Goal: Task Accomplishment & Management: Manage account settings

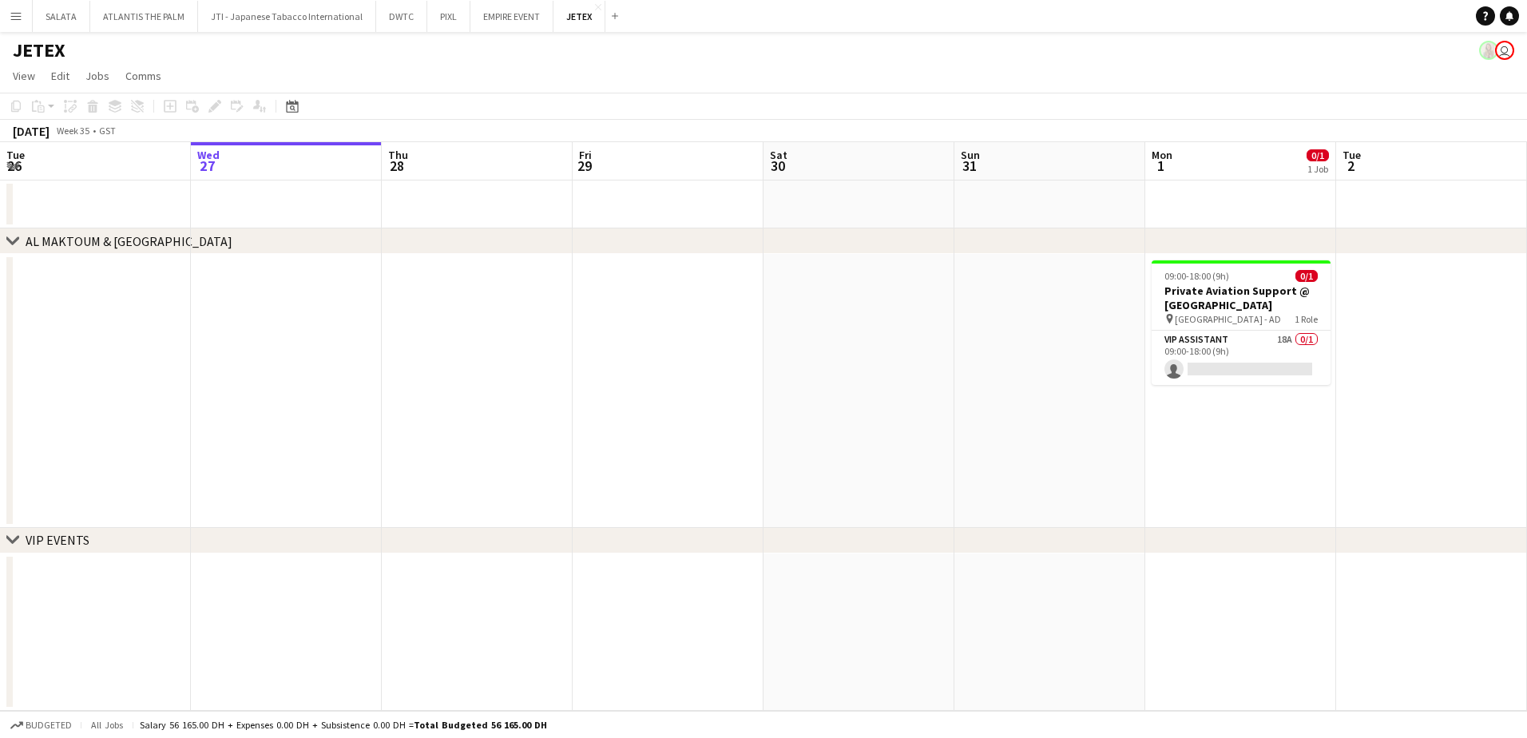
scroll to position [0, 574]
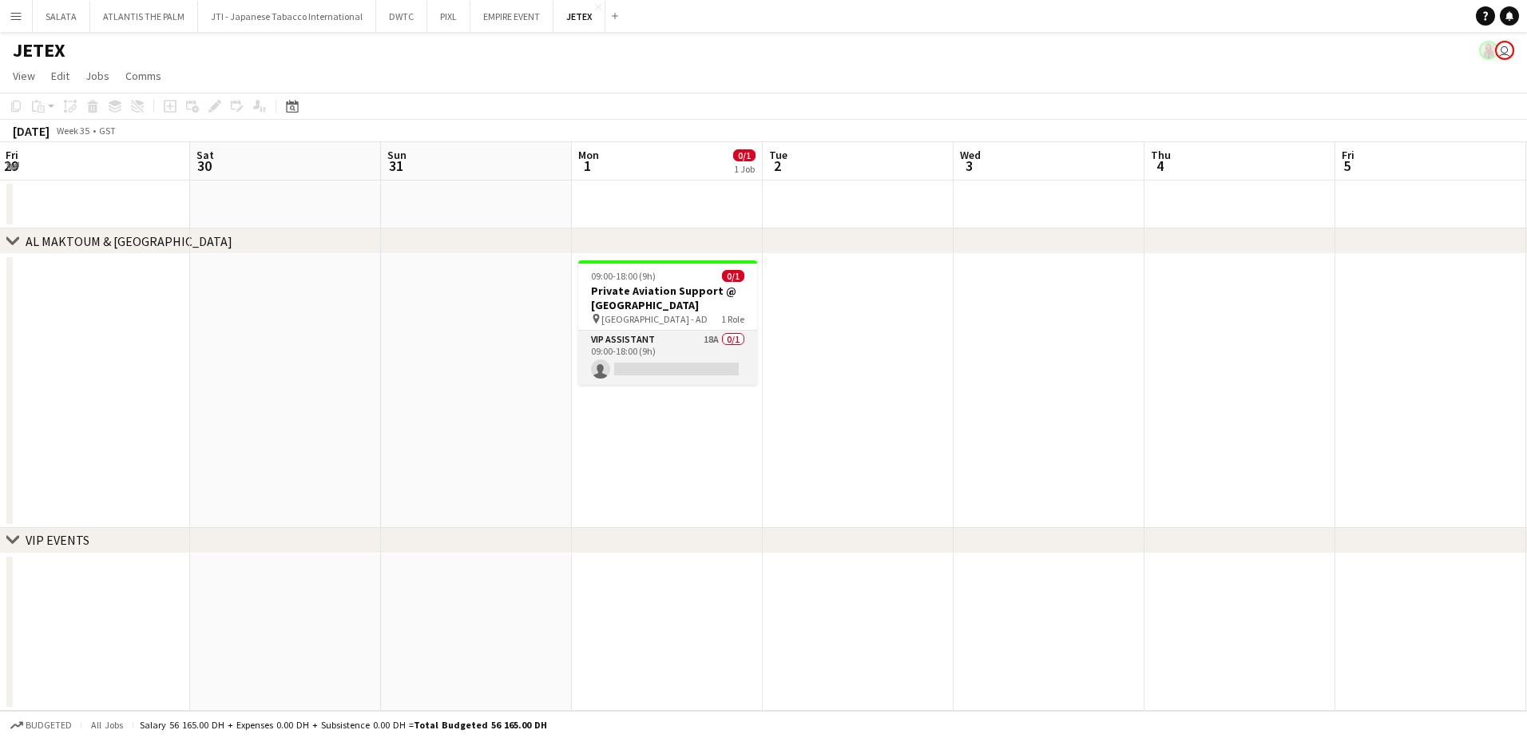
click at [702, 366] on app-card-role "VIP Assistant 18A 0/1 09:00-18:00 (9h) single-neutral-actions" at bounding box center [667, 358] width 179 height 54
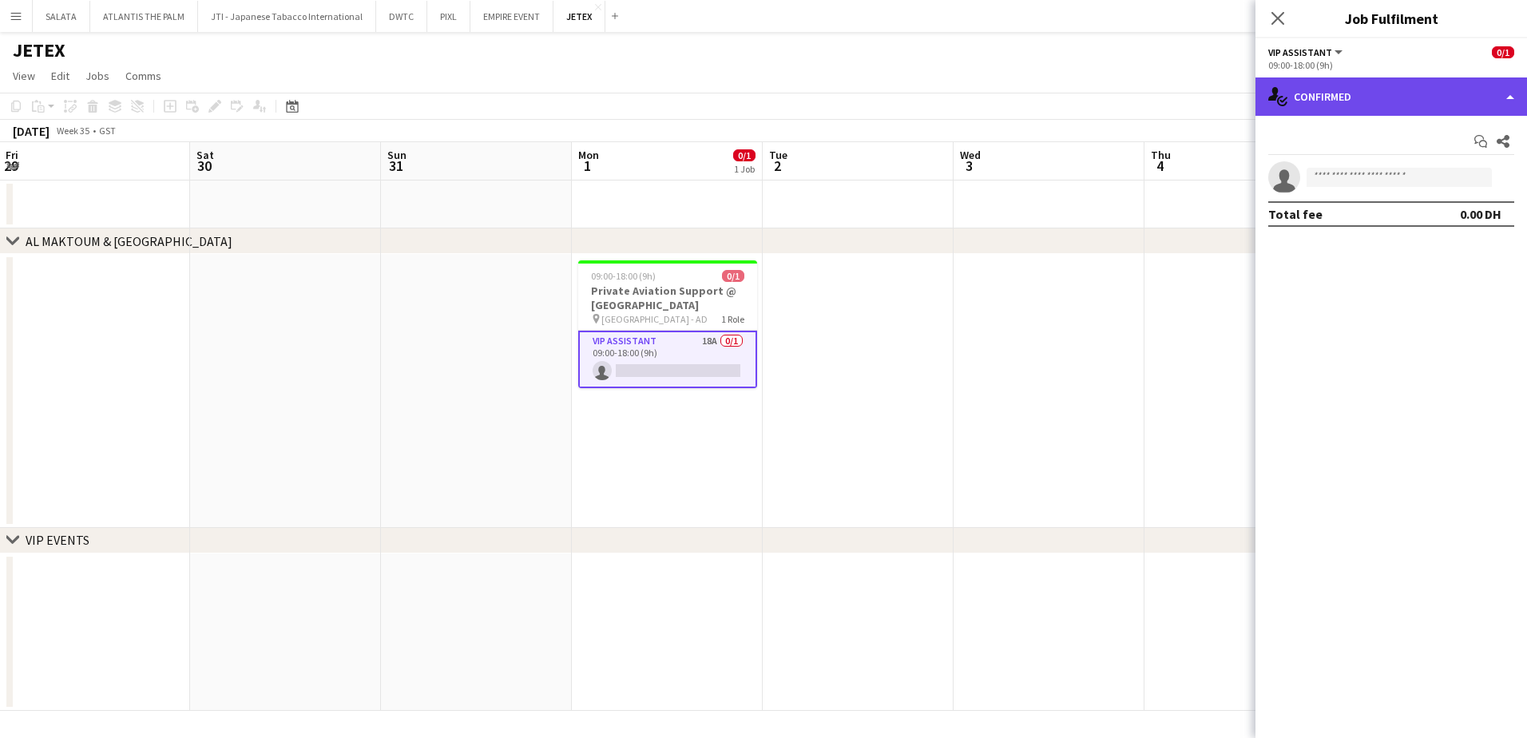
click at [1337, 109] on div "single-neutral-actions-check-2 Confirmed" at bounding box center [1392, 96] width 272 height 38
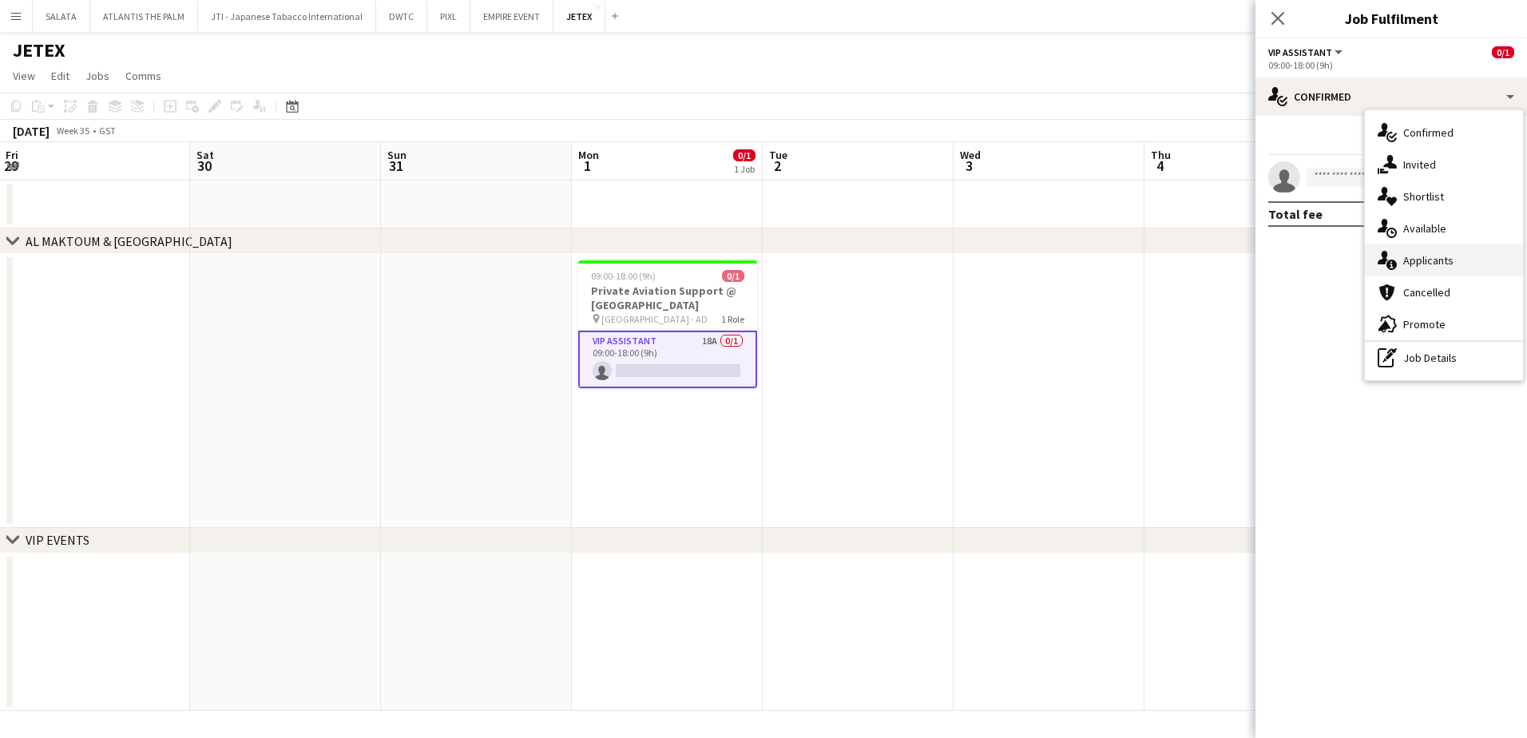
click at [1440, 253] on div "single-neutral-actions-information Applicants" at bounding box center [1444, 260] width 158 height 32
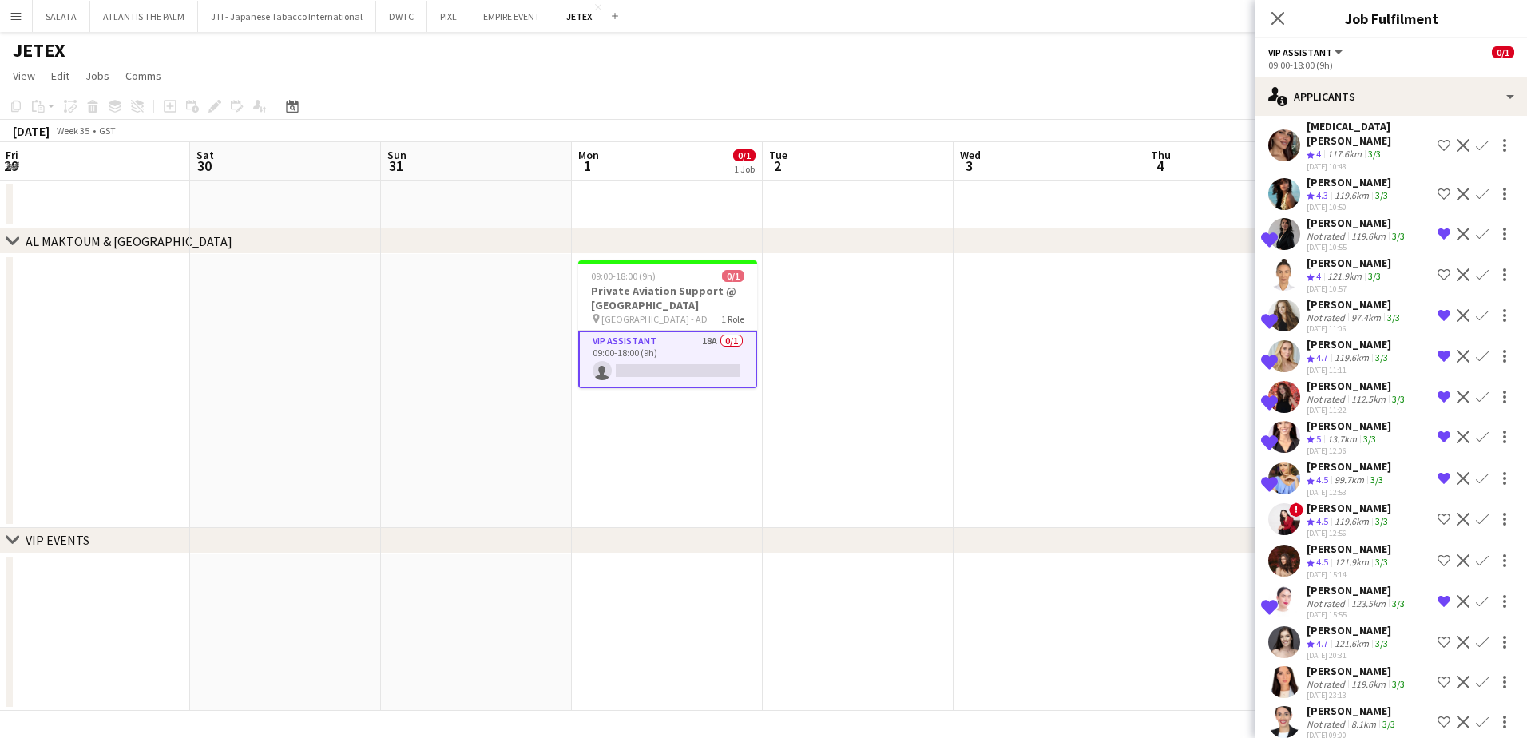
scroll to position [133, 0]
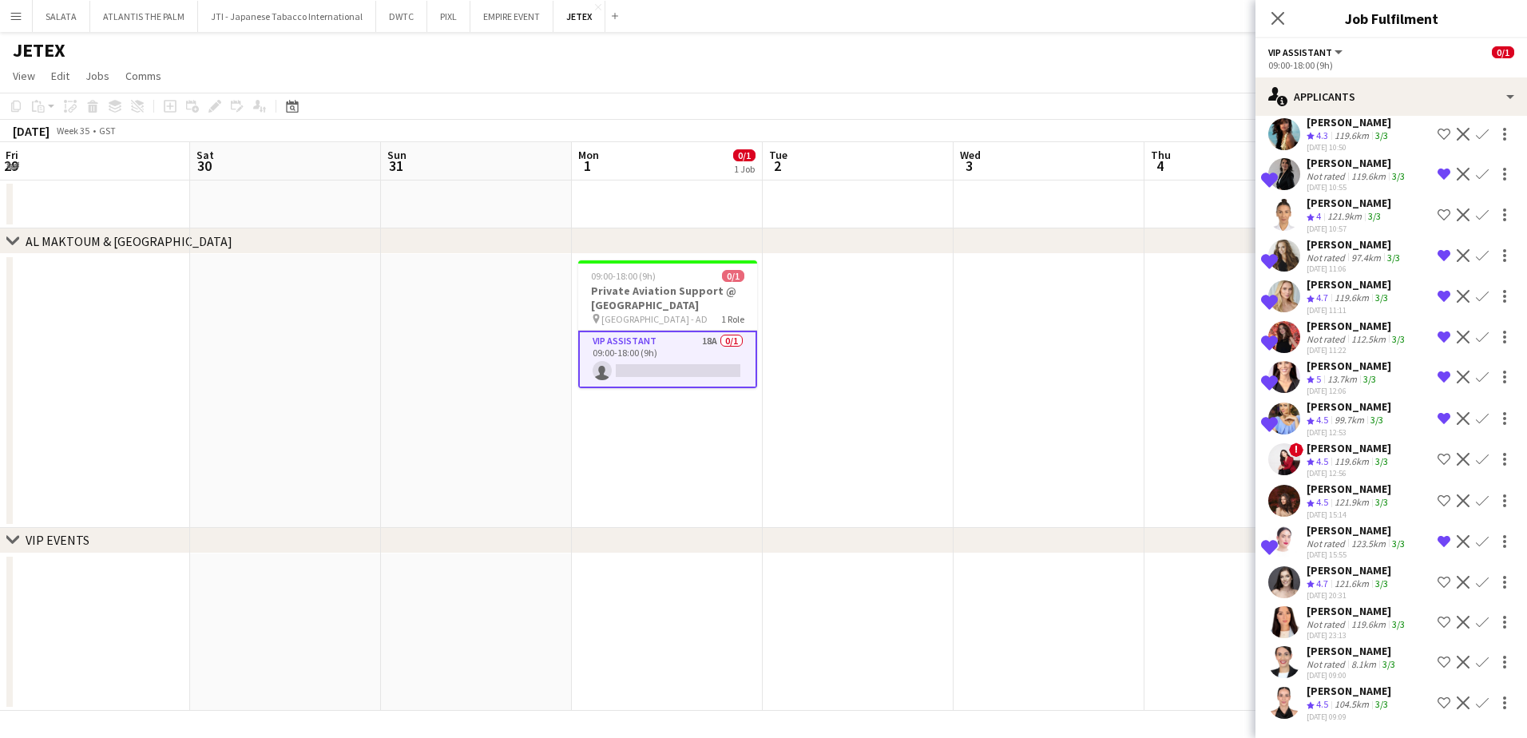
click at [1288, 694] on app-user-avatar at bounding box center [1285, 703] width 32 height 32
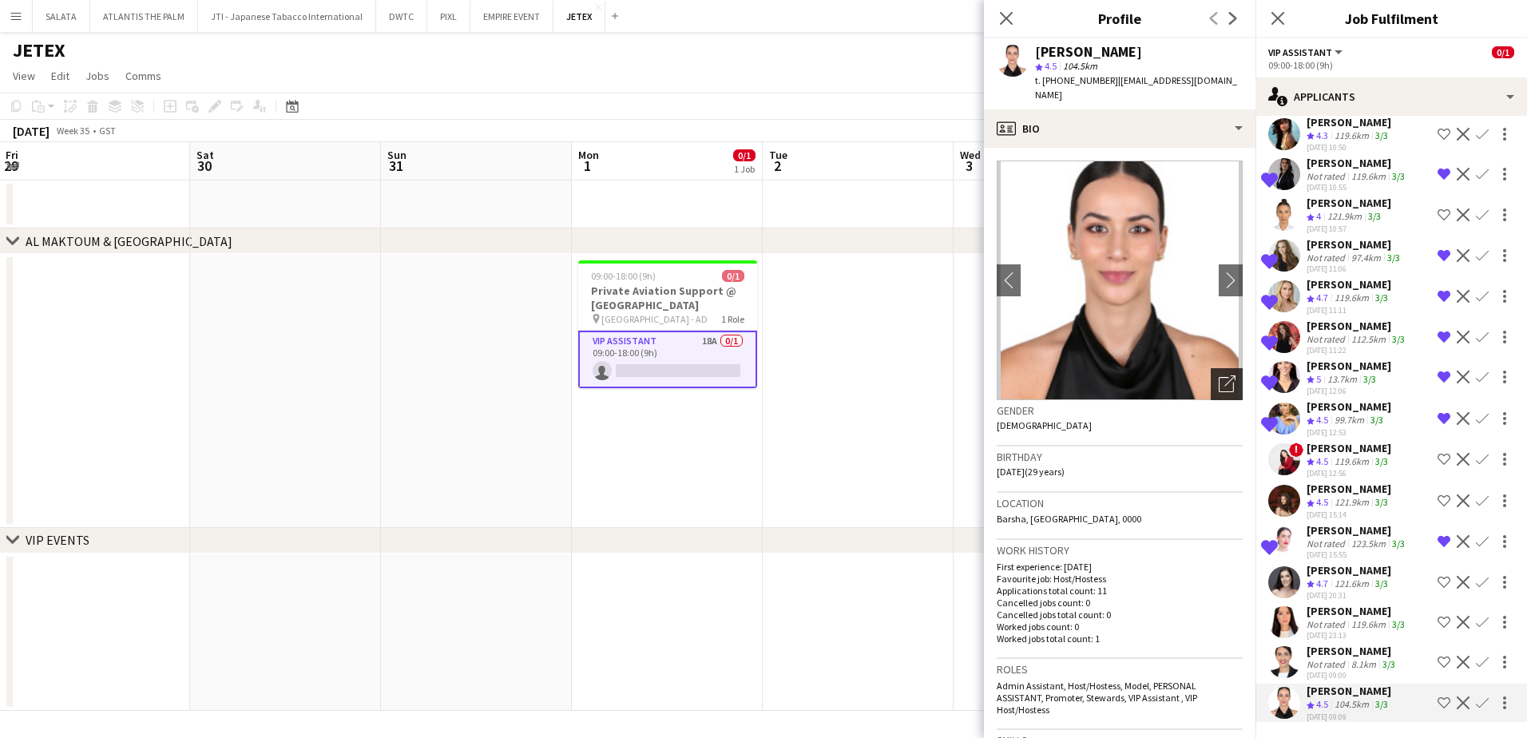
click at [1225, 375] on icon at bounding box center [1230, 380] width 11 height 11
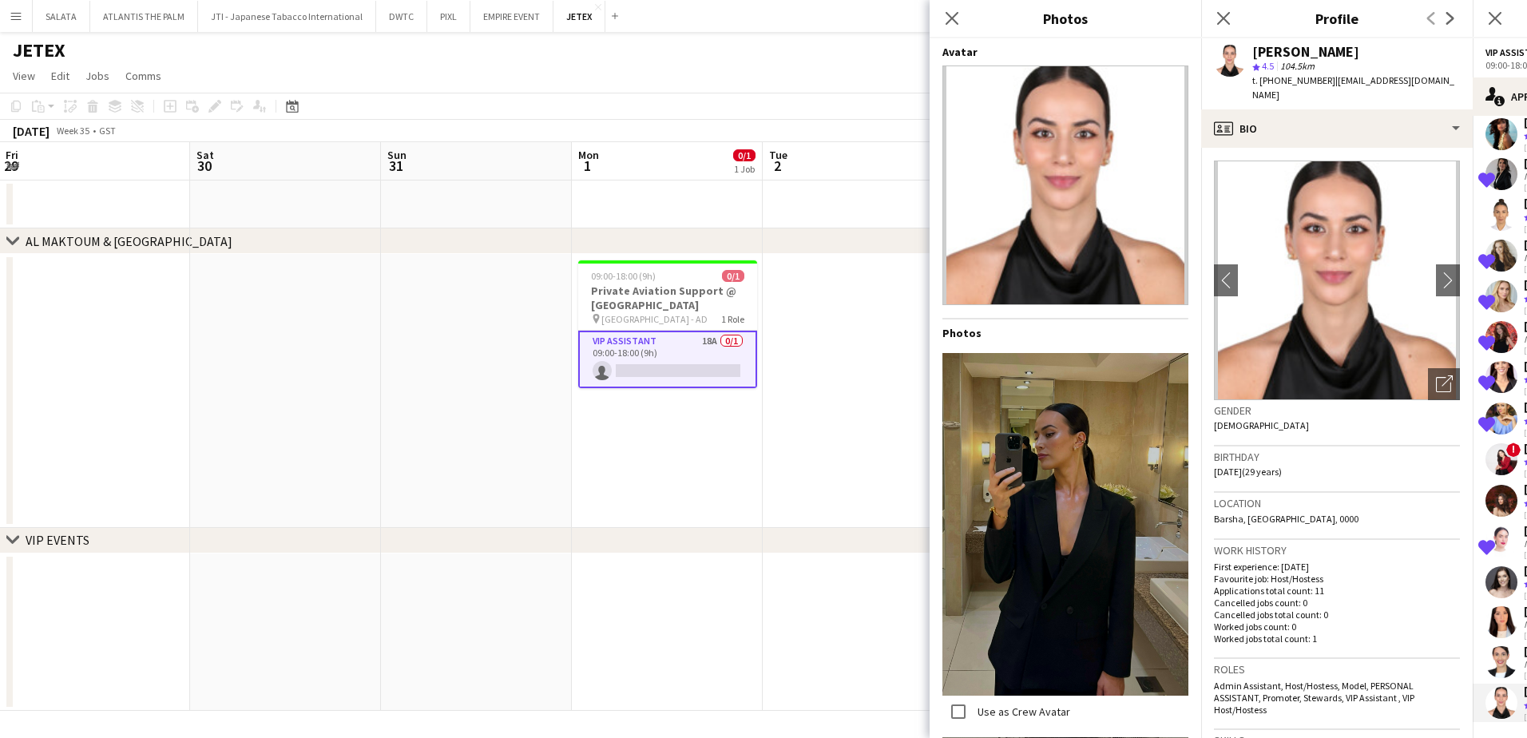
scroll to position [0, 0]
click at [1502, 672] on app-user-avatar at bounding box center [1502, 662] width 32 height 32
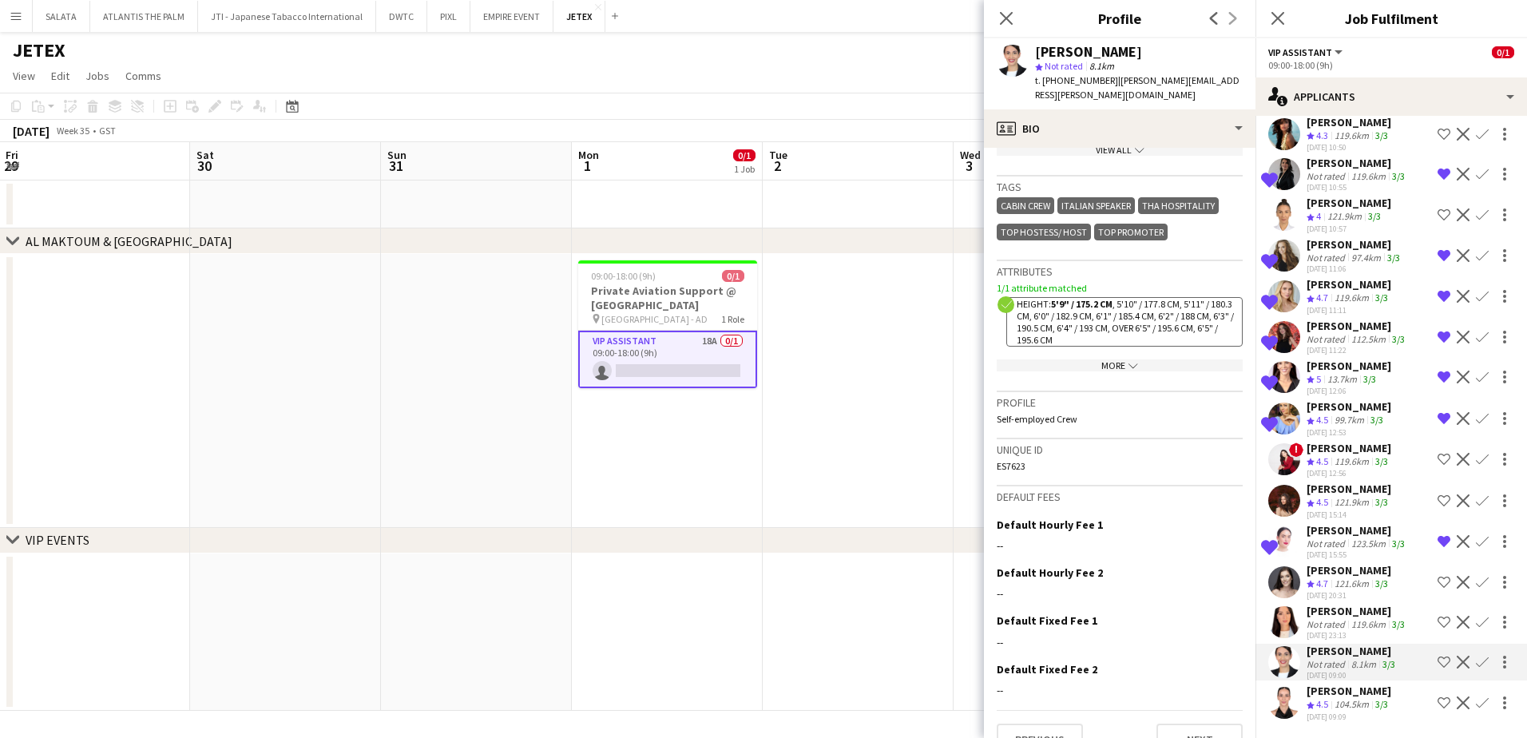
scroll to position [725, 0]
click at [1129, 360] on icon "chevron-down" at bounding box center [1134, 365] width 10 height 10
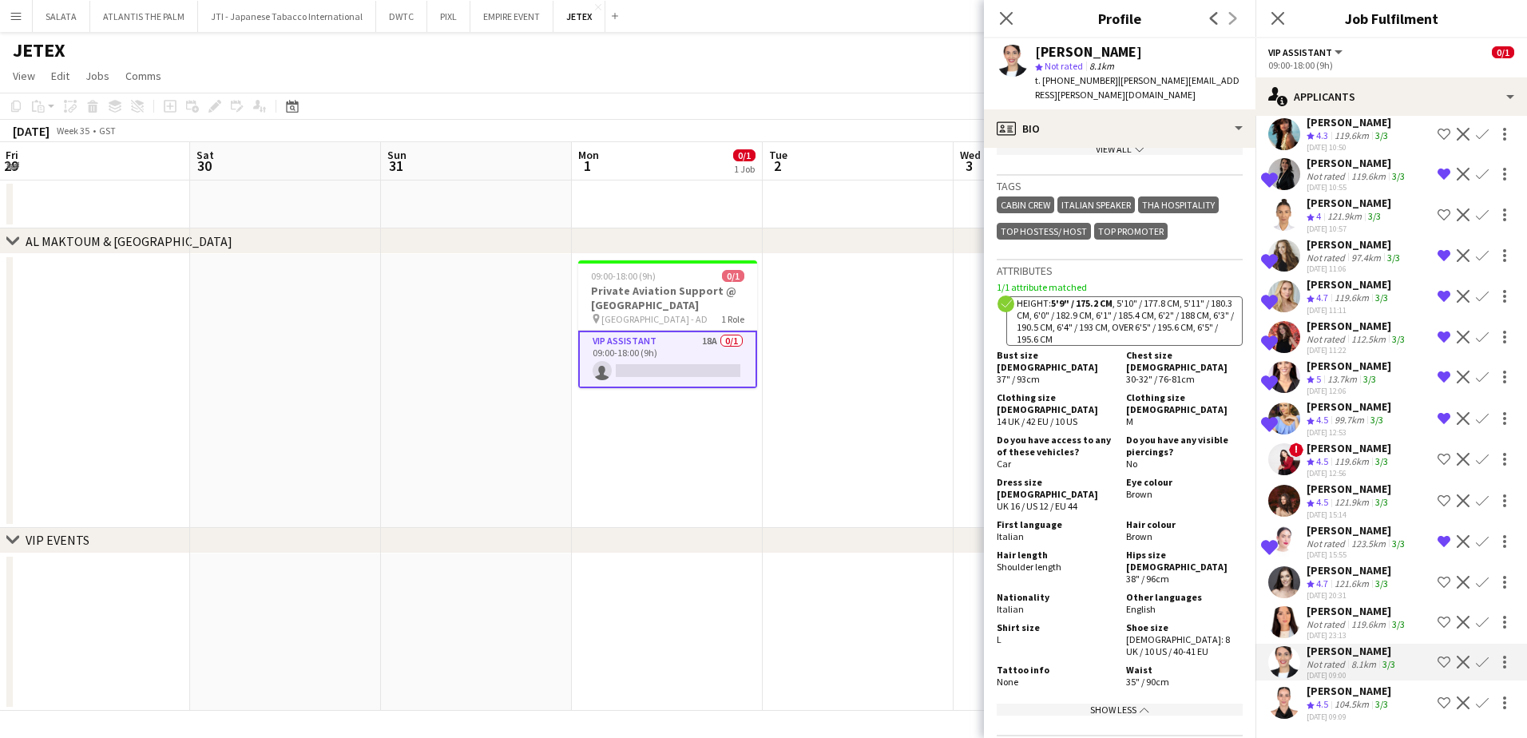
click at [1285, 615] on app-user-avatar at bounding box center [1285, 622] width 32 height 32
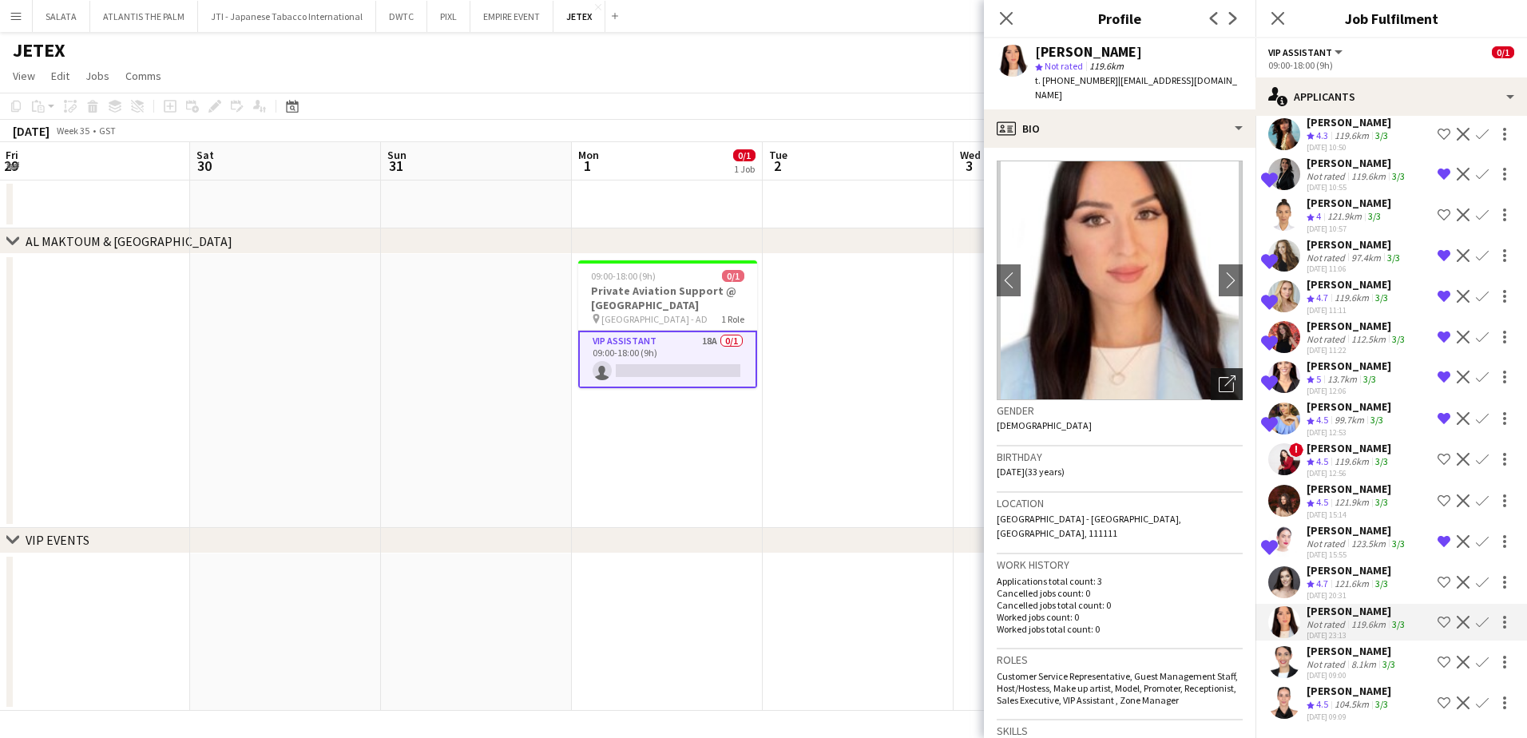
click at [1221, 375] on icon "Open photos pop-in" at bounding box center [1227, 383] width 17 height 17
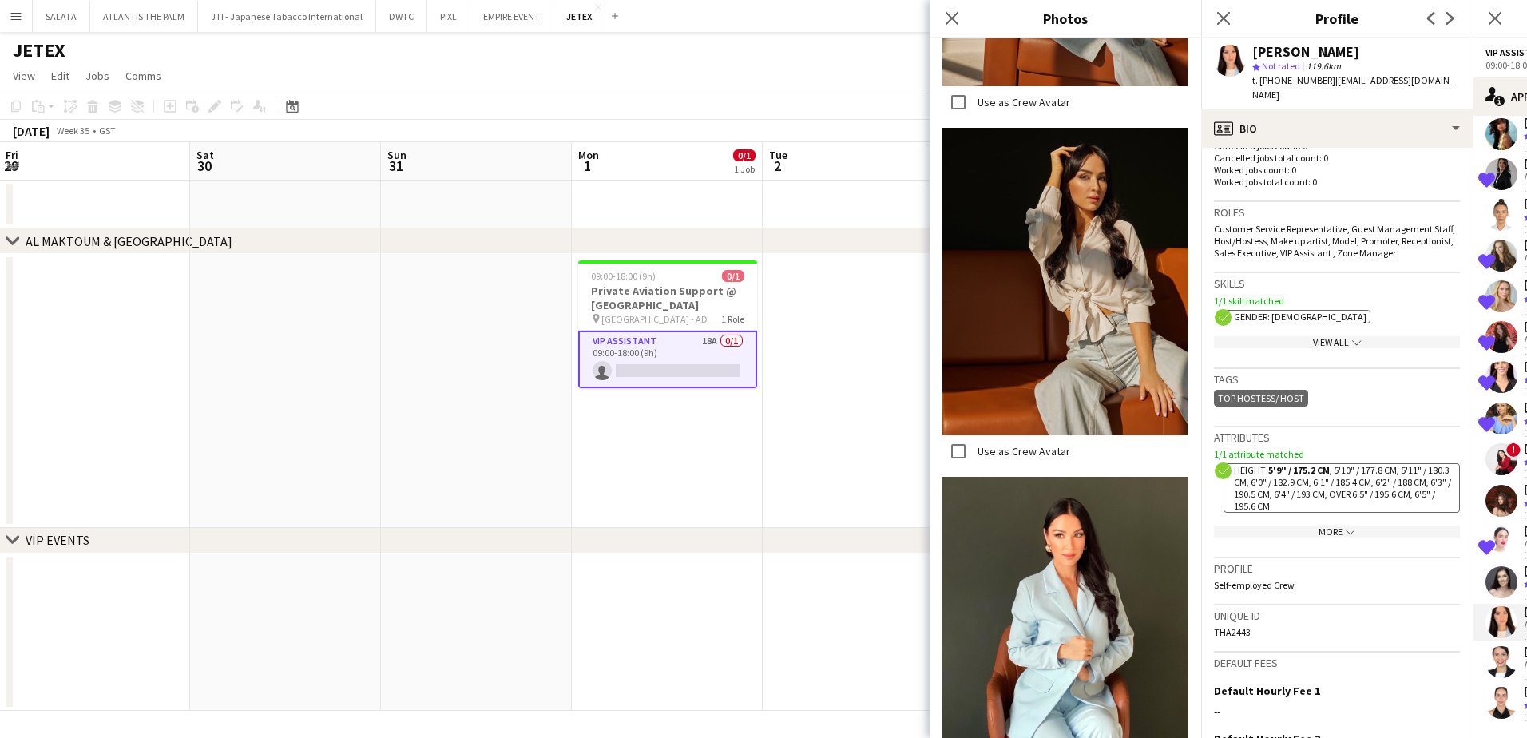
scroll to position [614, 0]
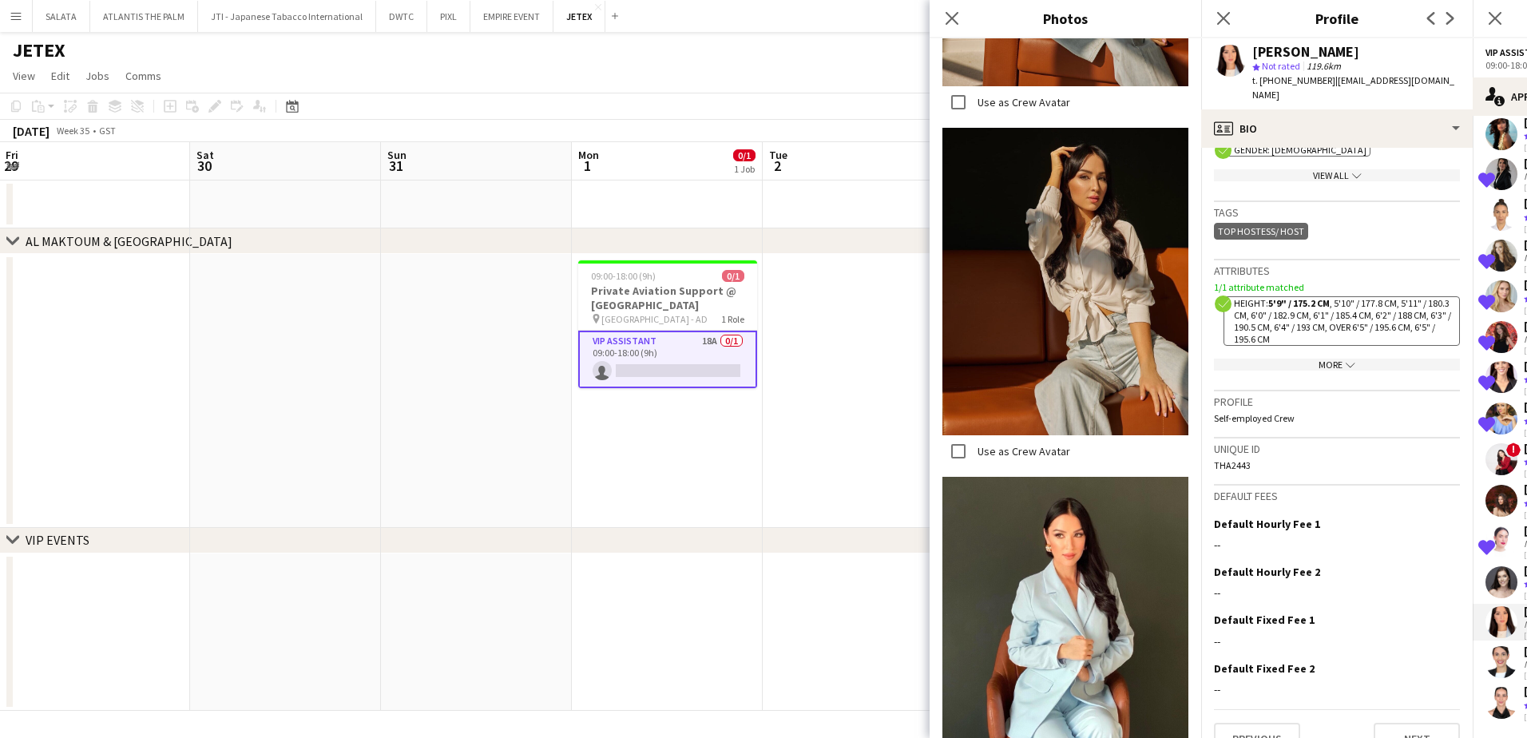
click at [1327, 346] on app-show-more-section "More chevron-down" at bounding box center [1337, 361] width 246 height 31
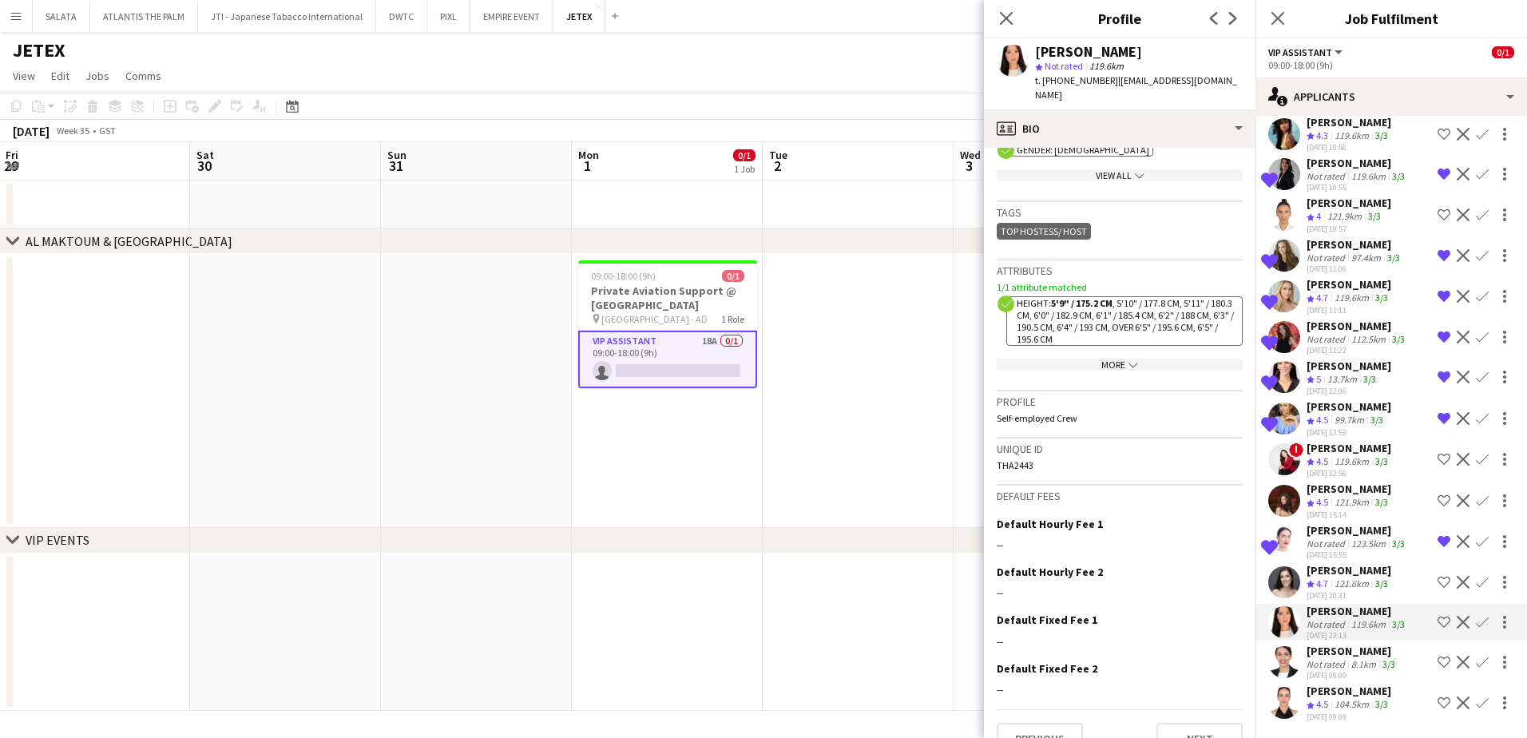
click at [1108, 346] on app-show-more-section "More chevron-down" at bounding box center [1120, 361] width 246 height 31
click at [1109, 359] on div "More chevron-down" at bounding box center [1120, 365] width 246 height 12
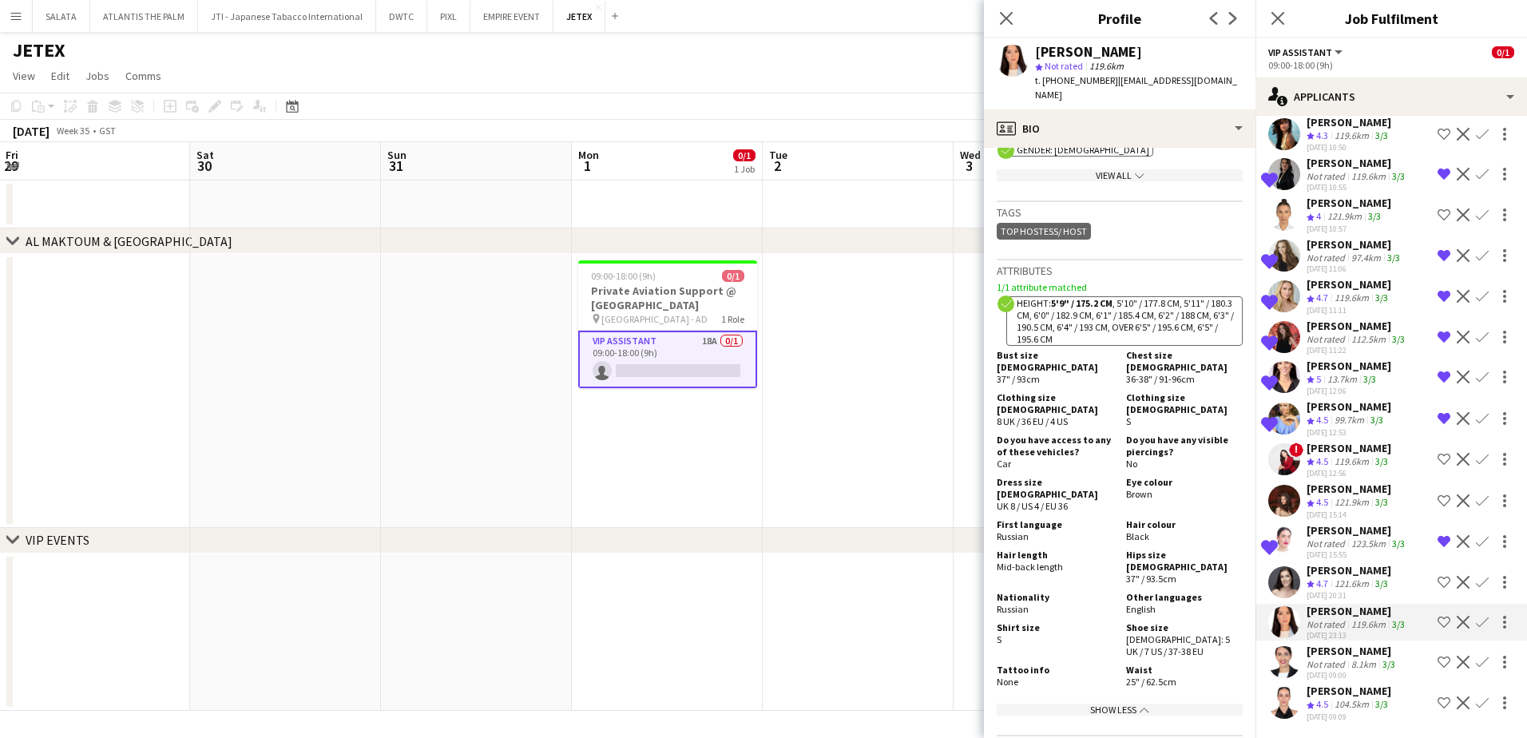
drag, startPoint x: 1035, startPoint y: 537, endPoint x: 1006, endPoint y: 529, distance: 29.8
click at [1006, 591] on div "Nationality Russian" at bounding box center [1058, 603] width 123 height 24
click at [1284, 571] on app-user-avatar at bounding box center [1285, 582] width 32 height 32
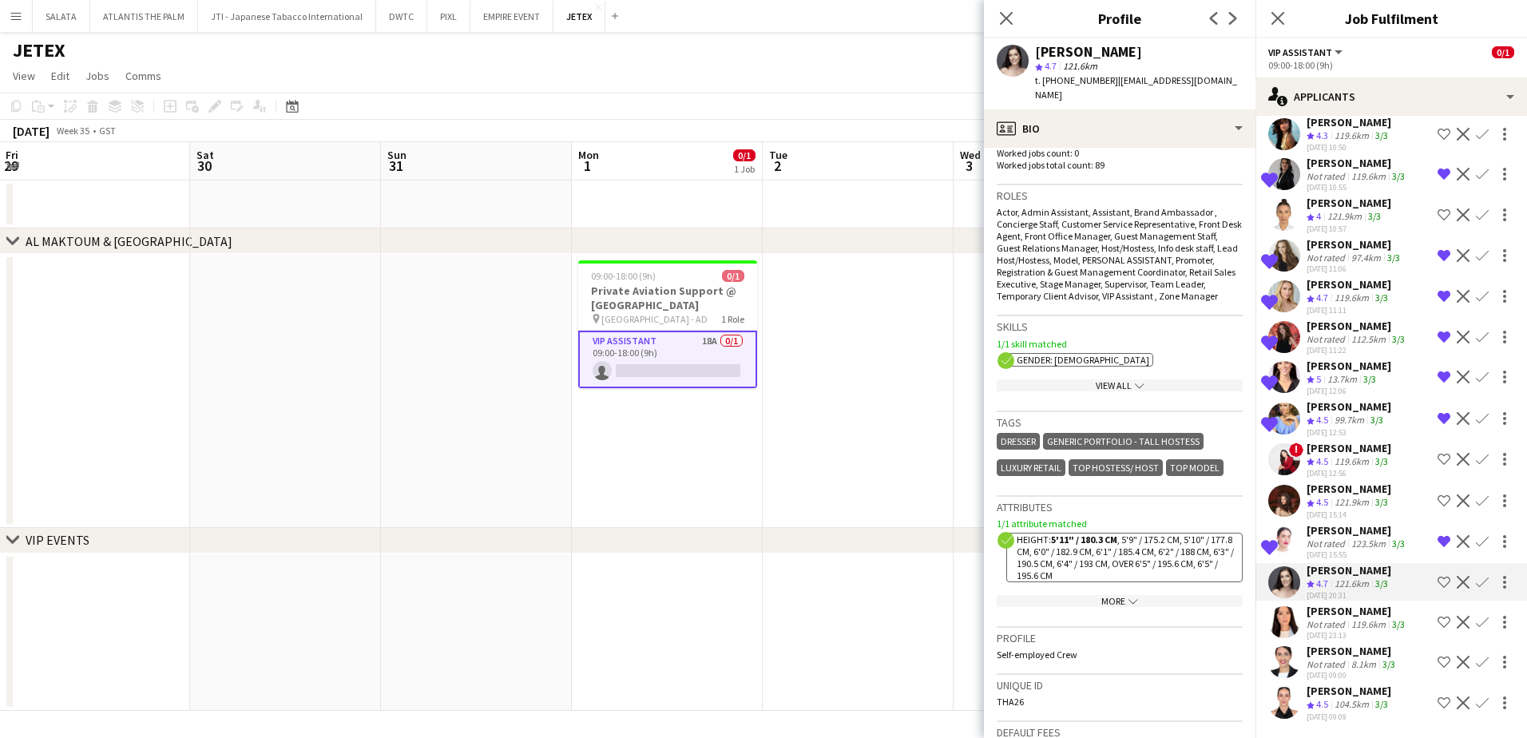
scroll to position [719, 0]
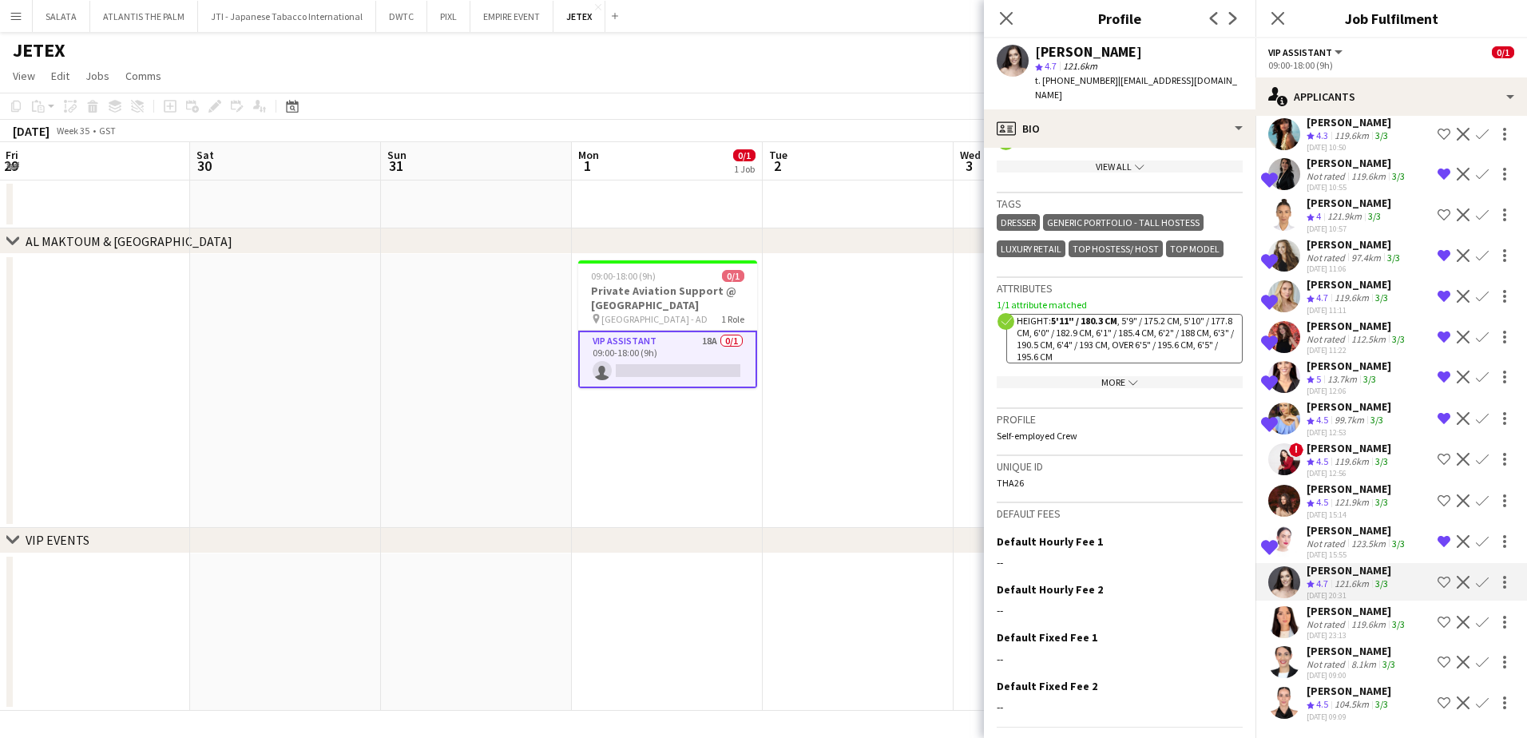
click at [1126, 376] on app-icon "chevron-down" at bounding box center [1132, 382] width 13 height 12
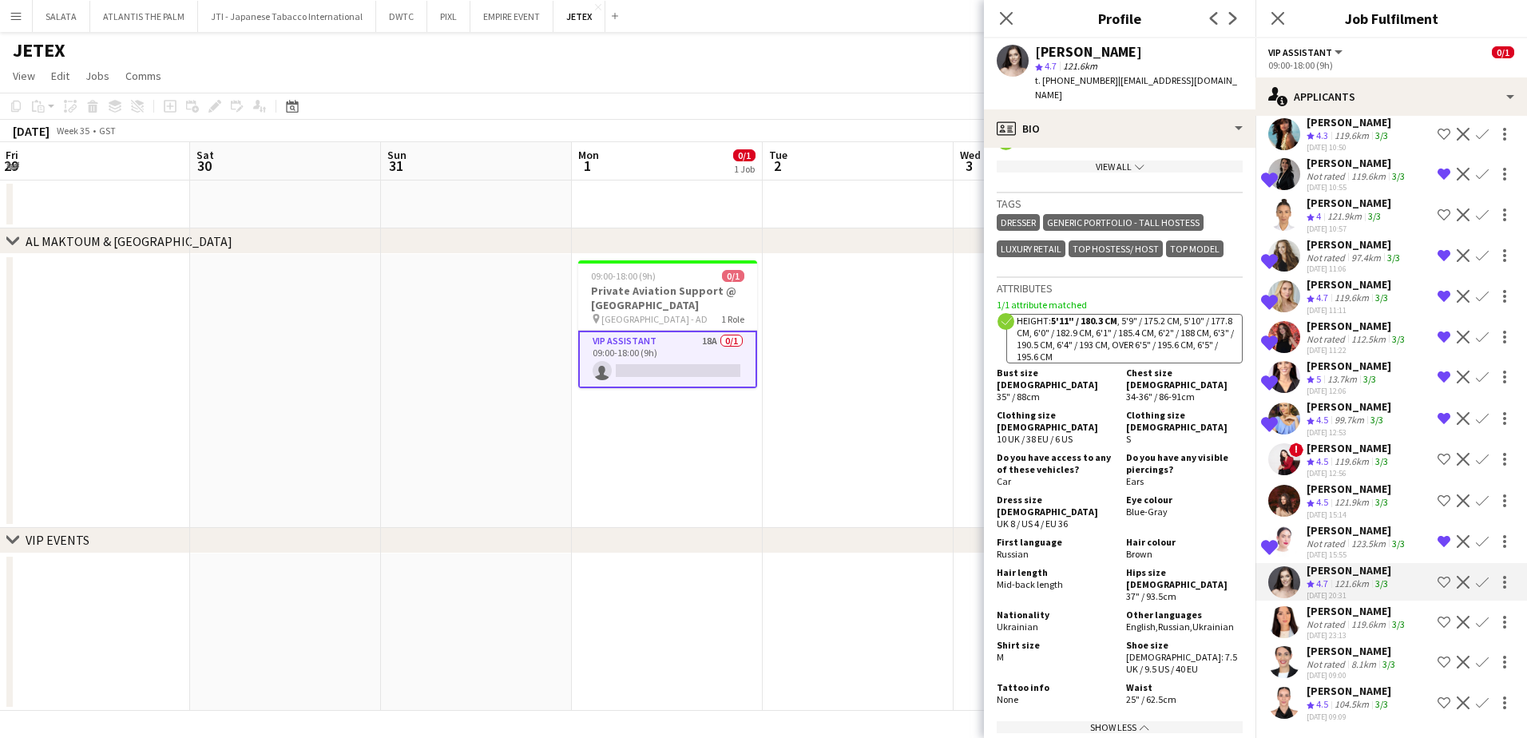
drag, startPoint x: 1038, startPoint y: 567, endPoint x: 1018, endPoint y: 560, distance: 21.2
click at [1018, 609] on div "Nationality [DEMOGRAPHIC_DATA]" at bounding box center [1058, 621] width 123 height 24
drag, startPoint x: 1018, startPoint y: 560, endPoint x: 1053, endPoint y: 564, distance: 35.4
click at [1053, 609] on div "Nationality [DEMOGRAPHIC_DATA]" at bounding box center [1058, 621] width 123 height 24
click at [1291, 528] on app-user-avatar at bounding box center [1285, 542] width 32 height 32
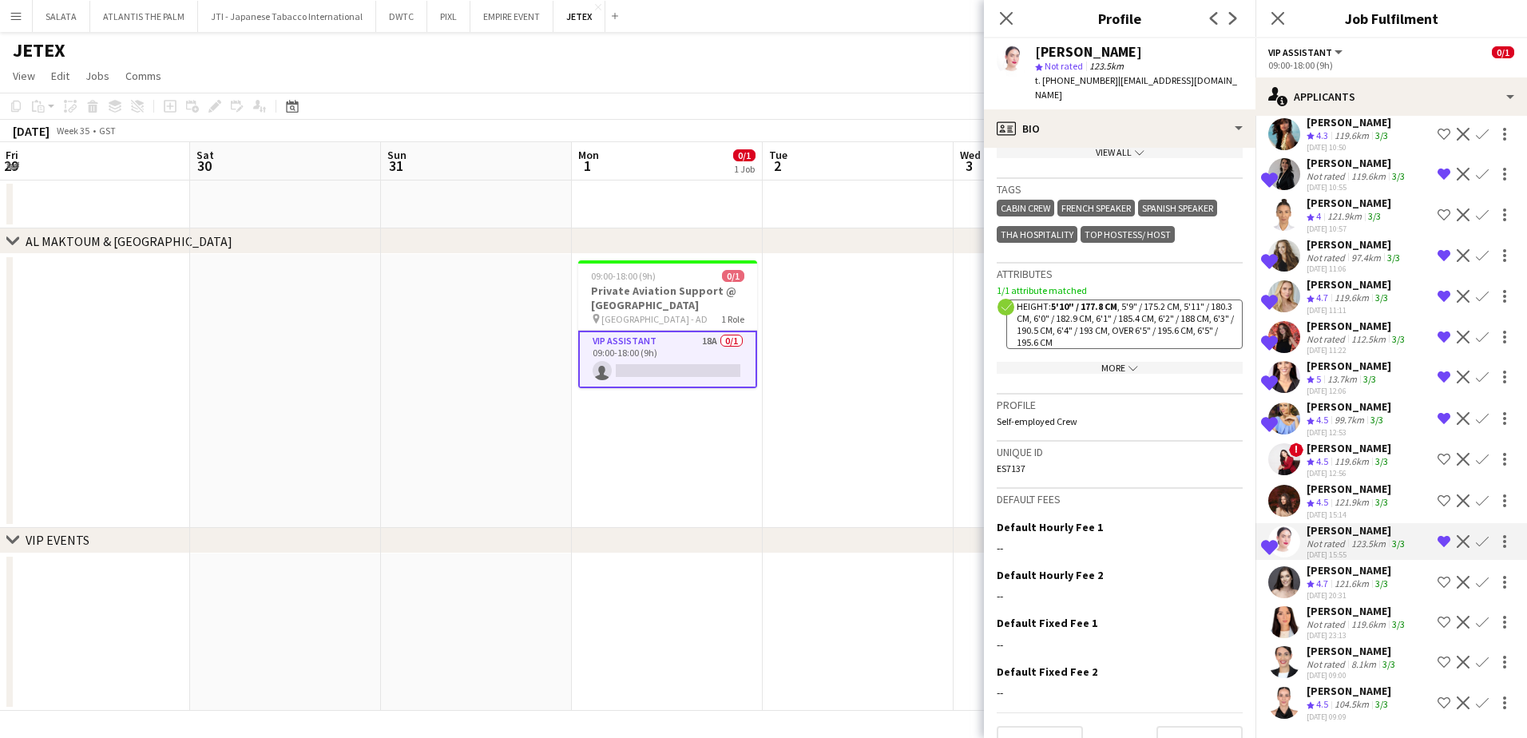
scroll to position [641, 0]
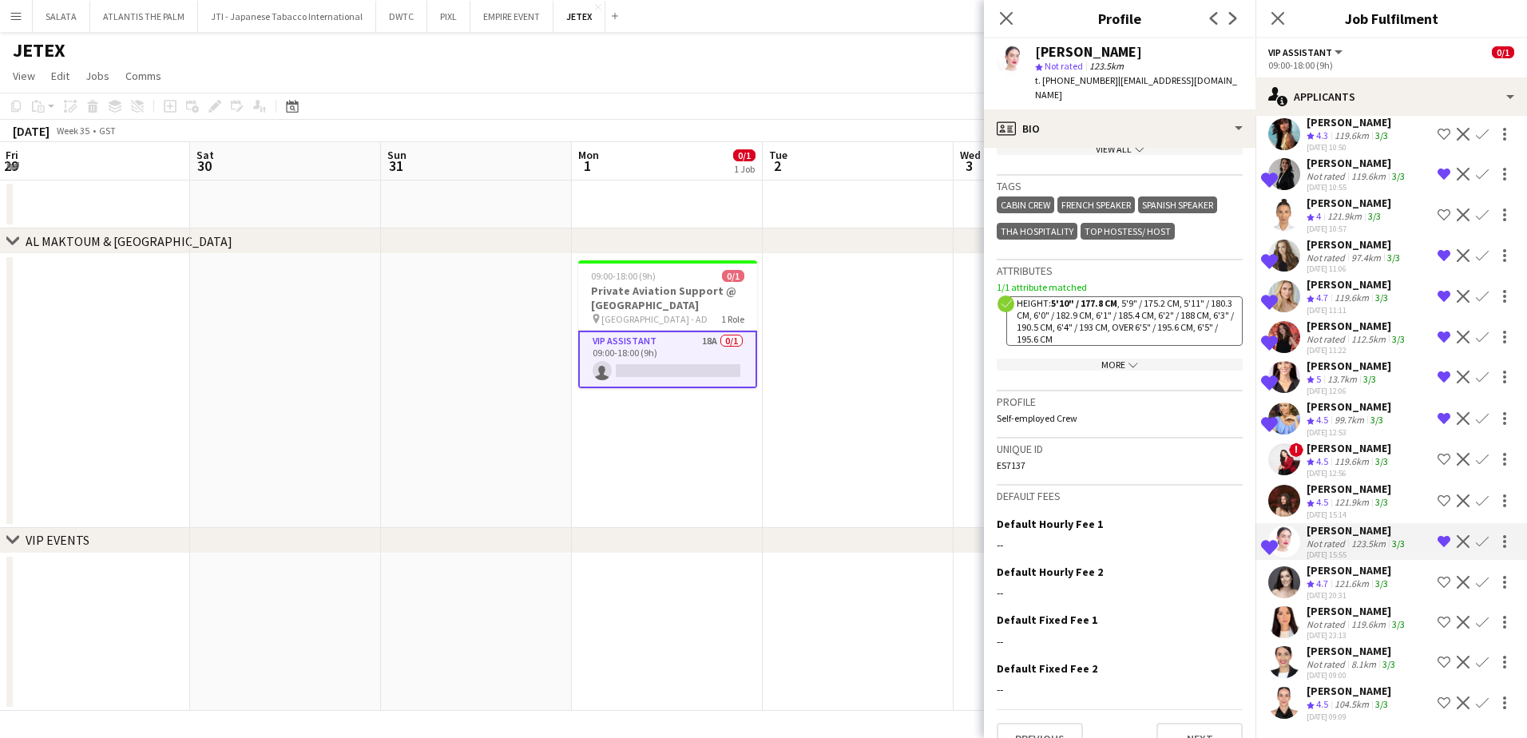
click at [1114, 359] on div "More chevron-down" at bounding box center [1120, 365] width 246 height 12
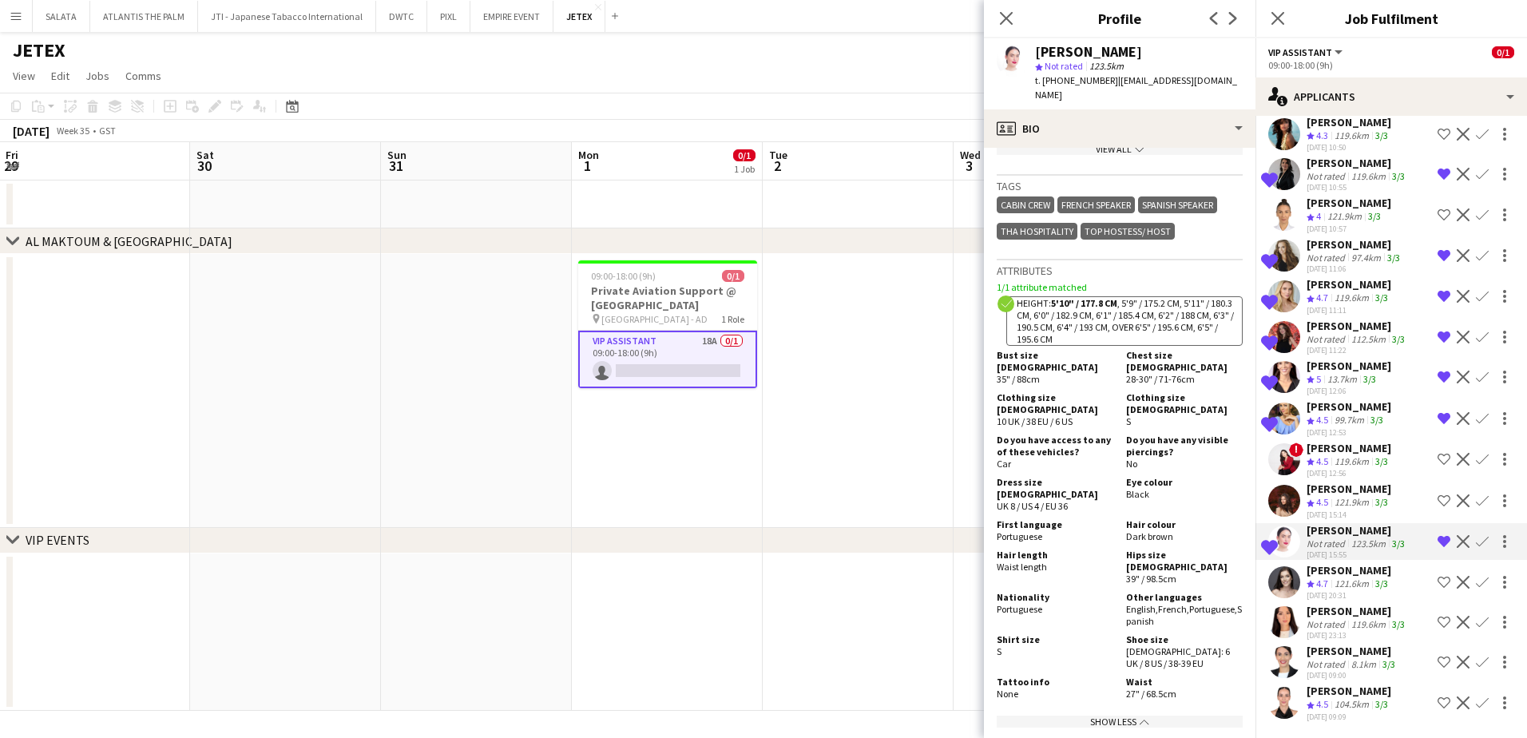
drag, startPoint x: 1041, startPoint y: 533, endPoint x: 1000, endPoint y: 530, distance: 40.8
click at [1000, 603] on span "Portuguese" at bounding box center [1020, 609] width 46 height 12
click at [1288, 485] on app-user-avatar at bounding box center [1285, 501] width 32 height 32
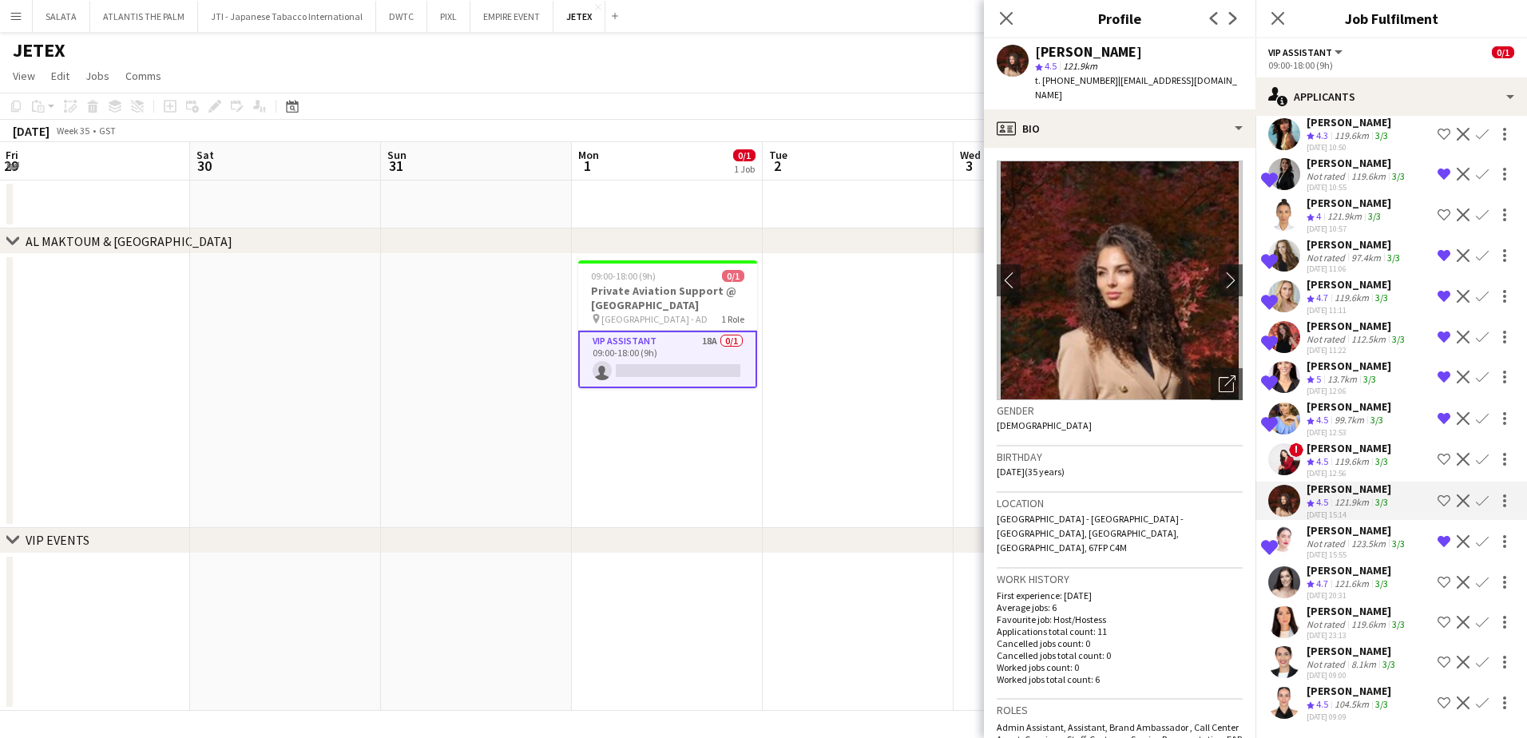
click at [1284, 444] on app-user-avatar at bounding box center [1285, 459] width 32 height 32
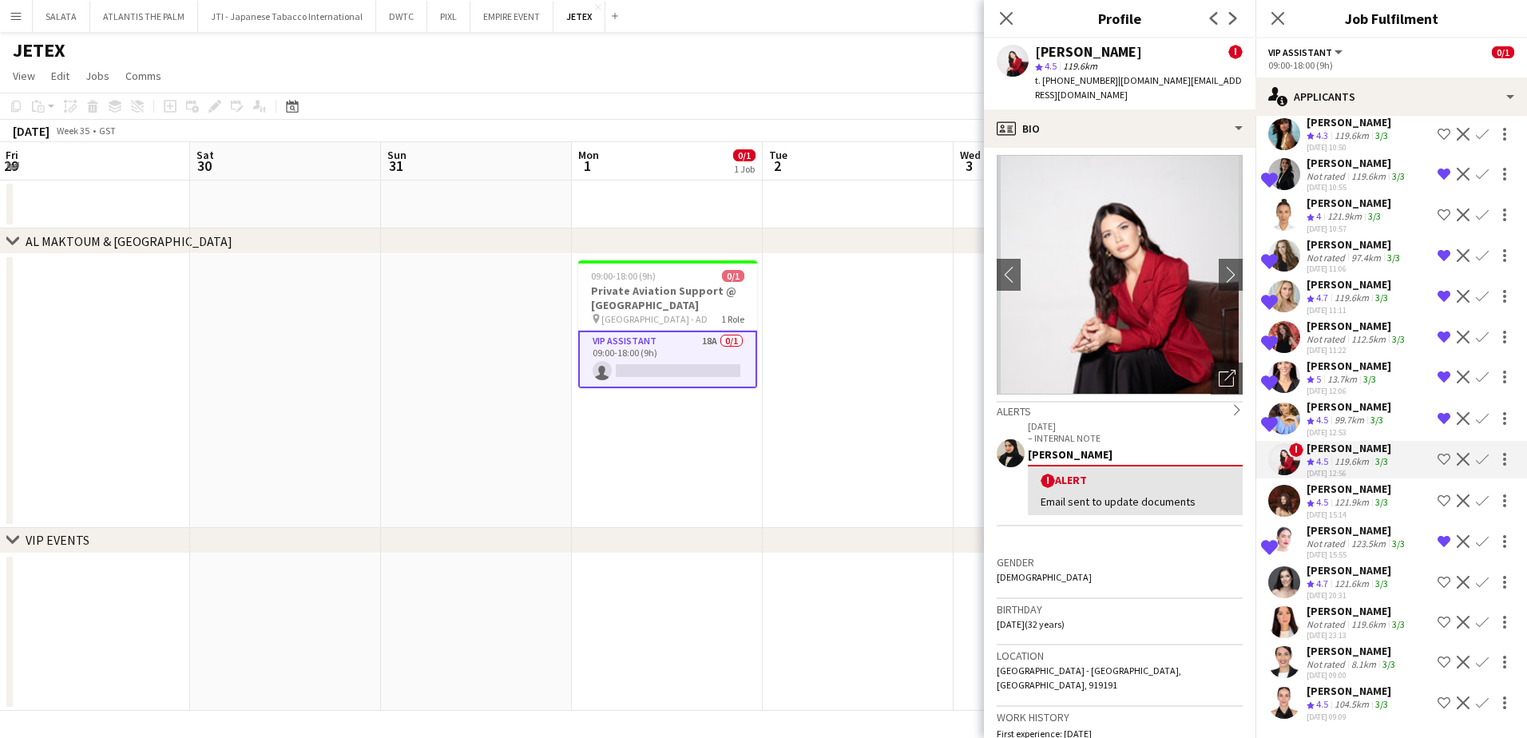
scroll to position [0, 0]
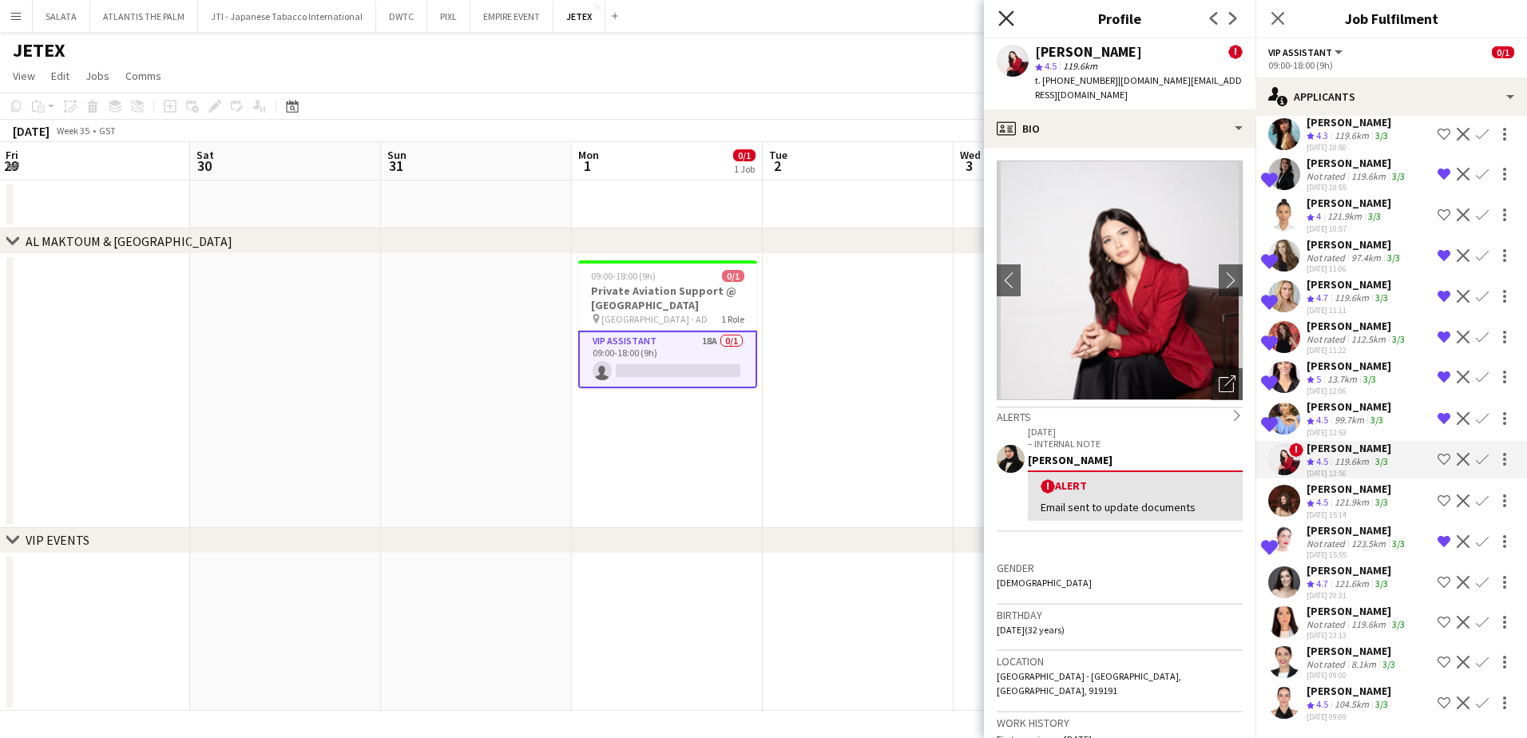
click at [1009, 19] on icon "Close pop-in" at bounding box center [1006, 17] width 15 height 15
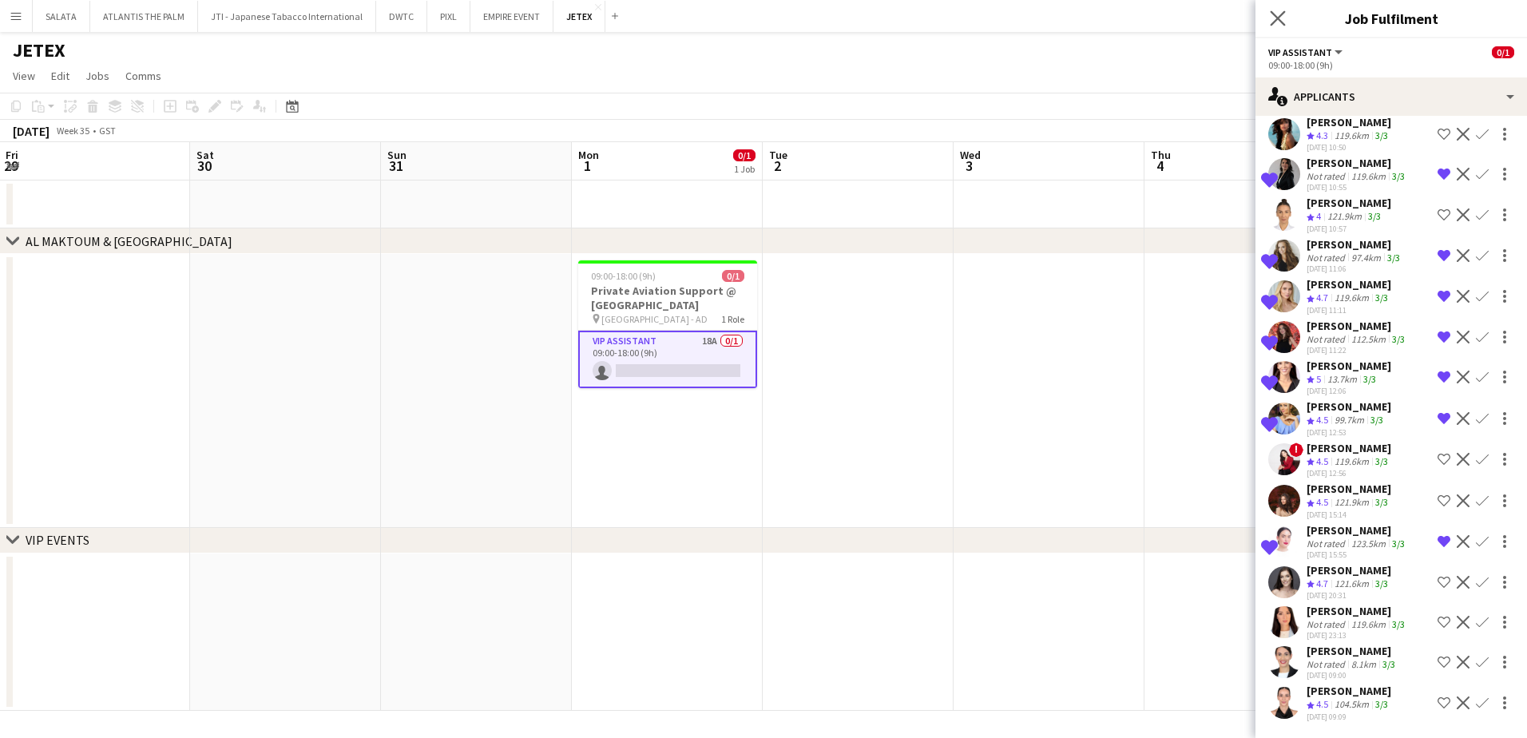
click at [1275, 10] on icon "Close pop-in" at bounding box center [1277, 17] width 15 height 15
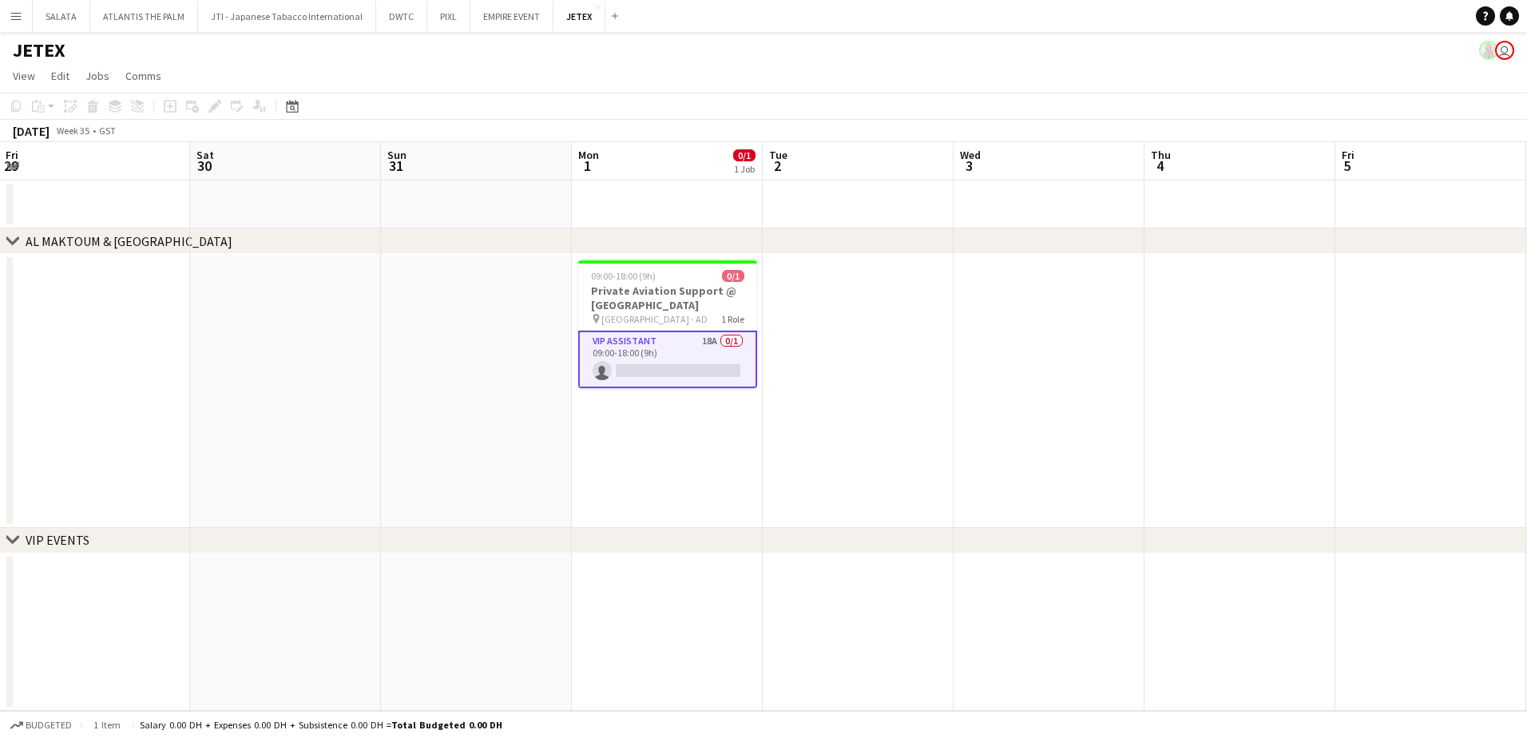
click at [681, 198] on app-date-cell at bounding box center [667, 205] width 191 height 48
